Goal: Task Accomplishment & Management: Manage account settings

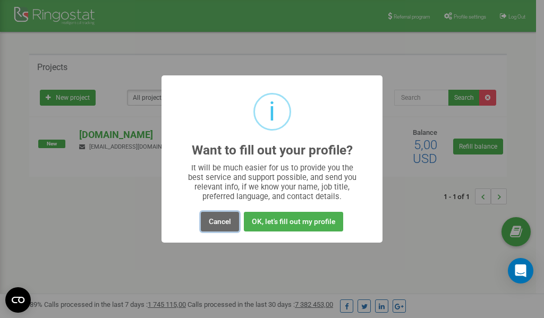
click at [219, 223] on button "Cancel" at bounding box center [220, 222] width 38 height 20
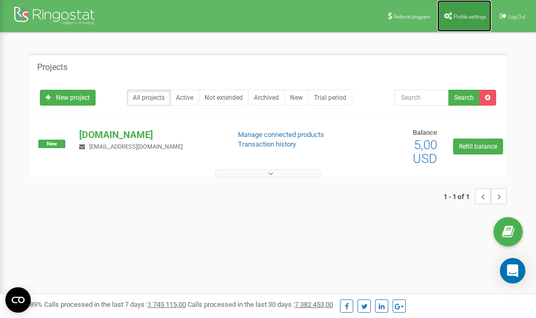
click at [461, 14] on span "Profile settings" at bounding box center [469, 17] width 32 height 6
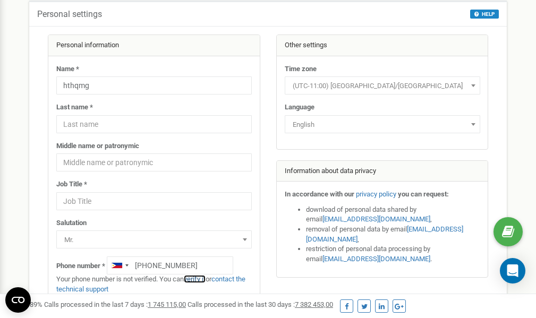
click at [197, 280] on link "verify it" at bounding box center [195, 279] width 22 height 8
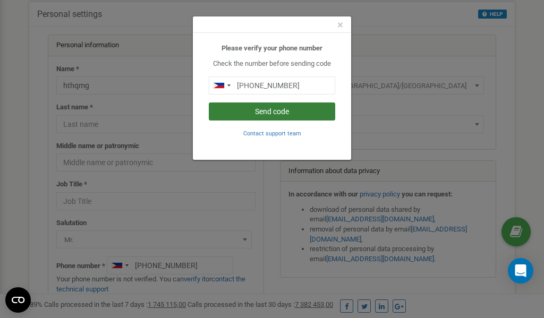
click at [259, 111] on button "Send code" at bounding box center [272, 111] width 126 height 18
